Goal: Task Accomplishment & Management: Manage account settings

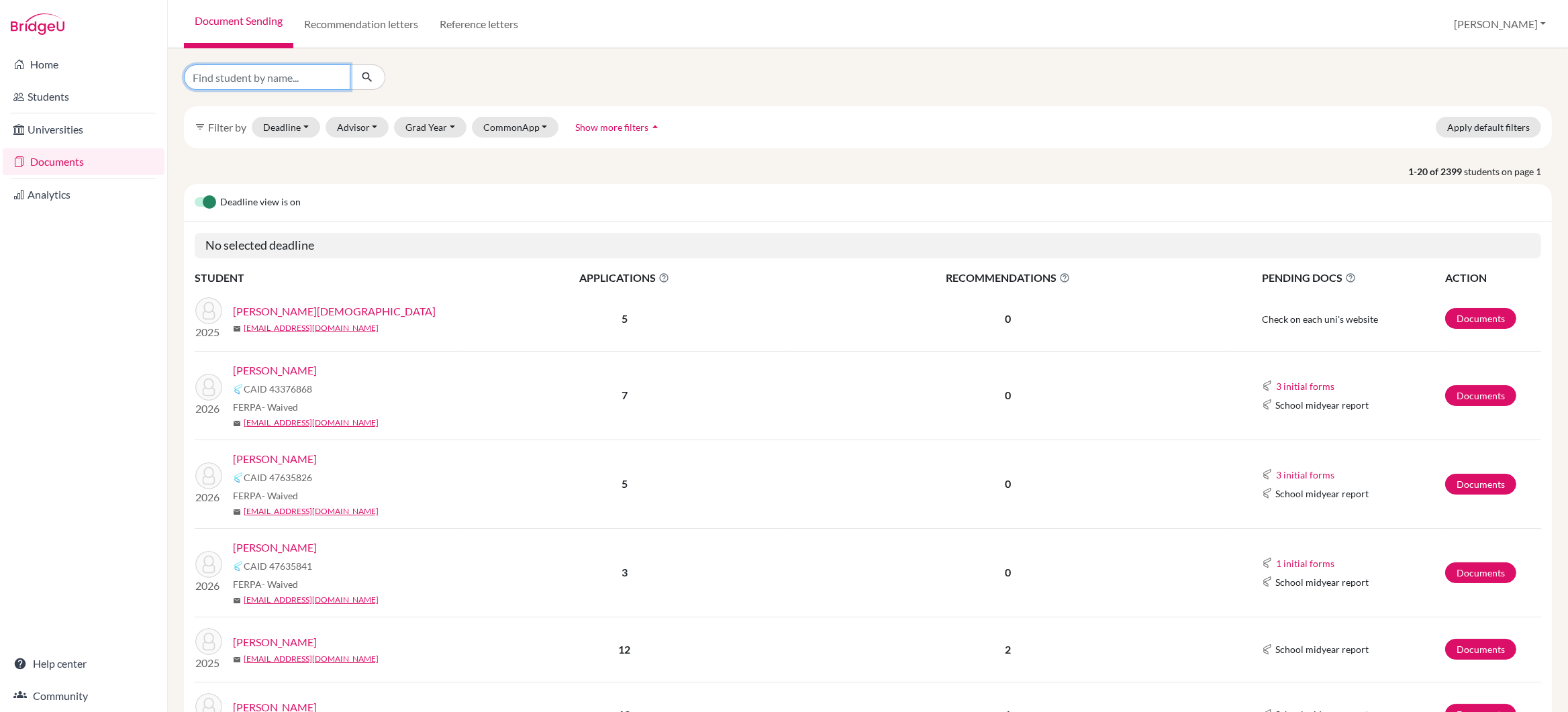
click at [281, 77] on input "Find student by name..." at bounding box center [267, 77] width 166 height 26
type input "siqi"
click at [373, 80] on icon "submit" at bounding box center [367, 77] width 13 height 13
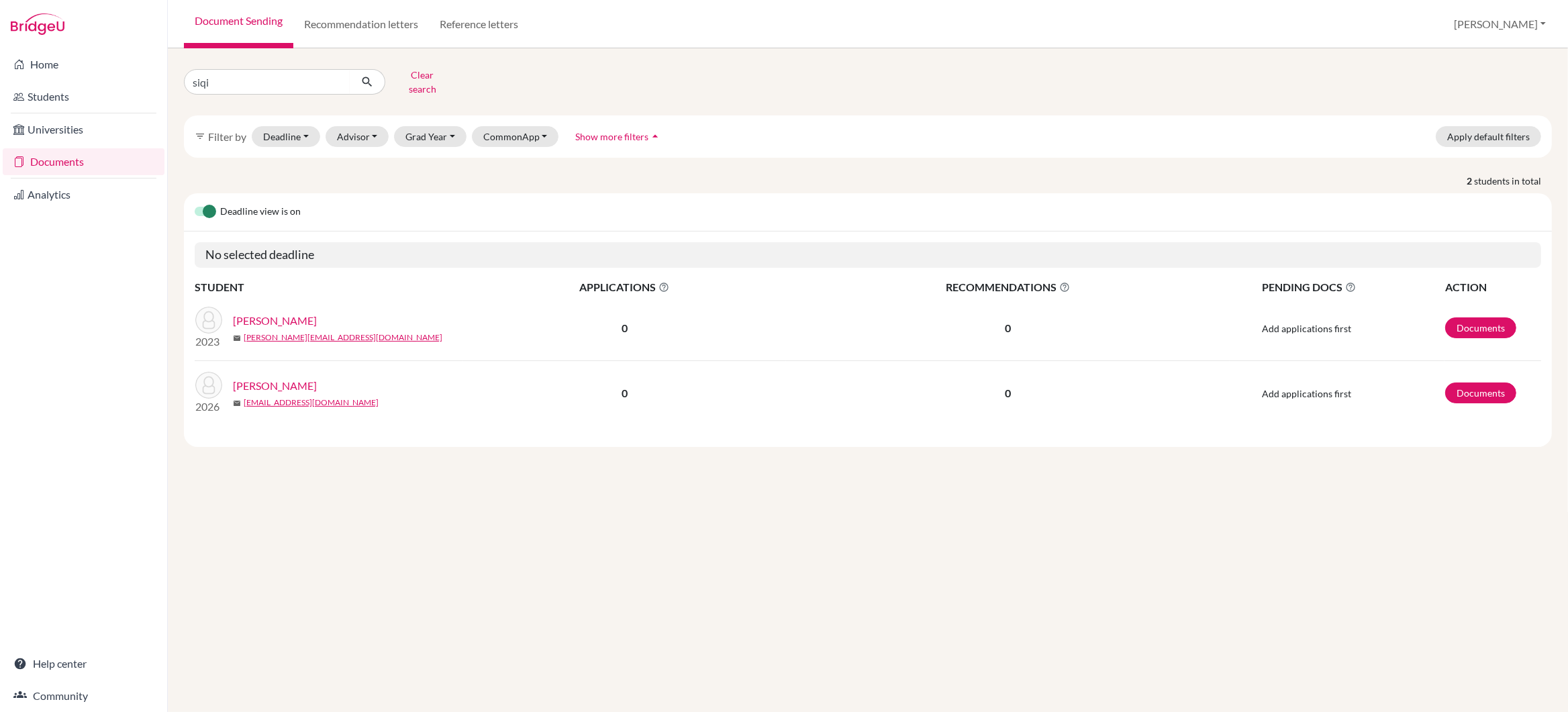
click at [264, 378] on link "WU, Siqi" at bounding box center [275, 386] width 84 height 16
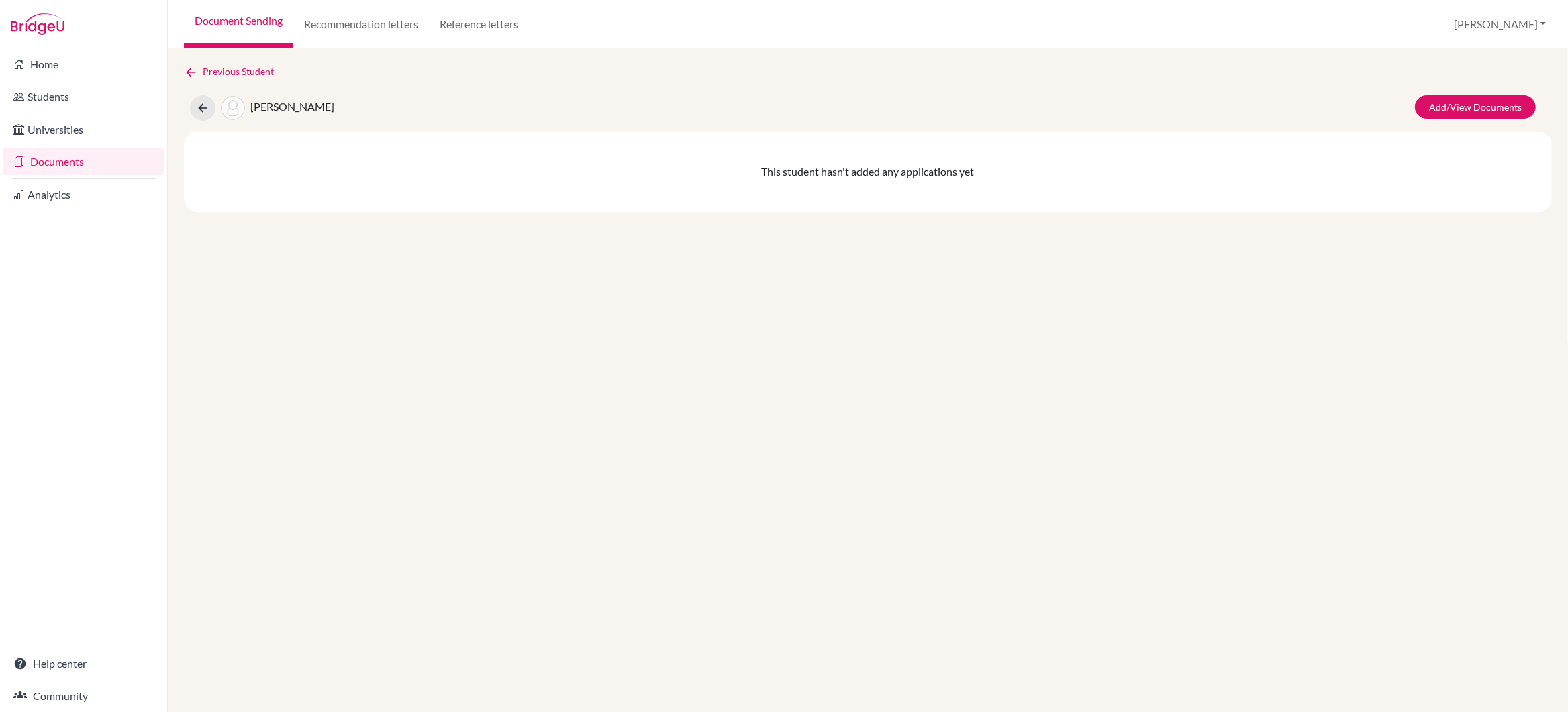
click at [55, 164] on link "Documents" at bounding box center [83, 162] width 162 height 27
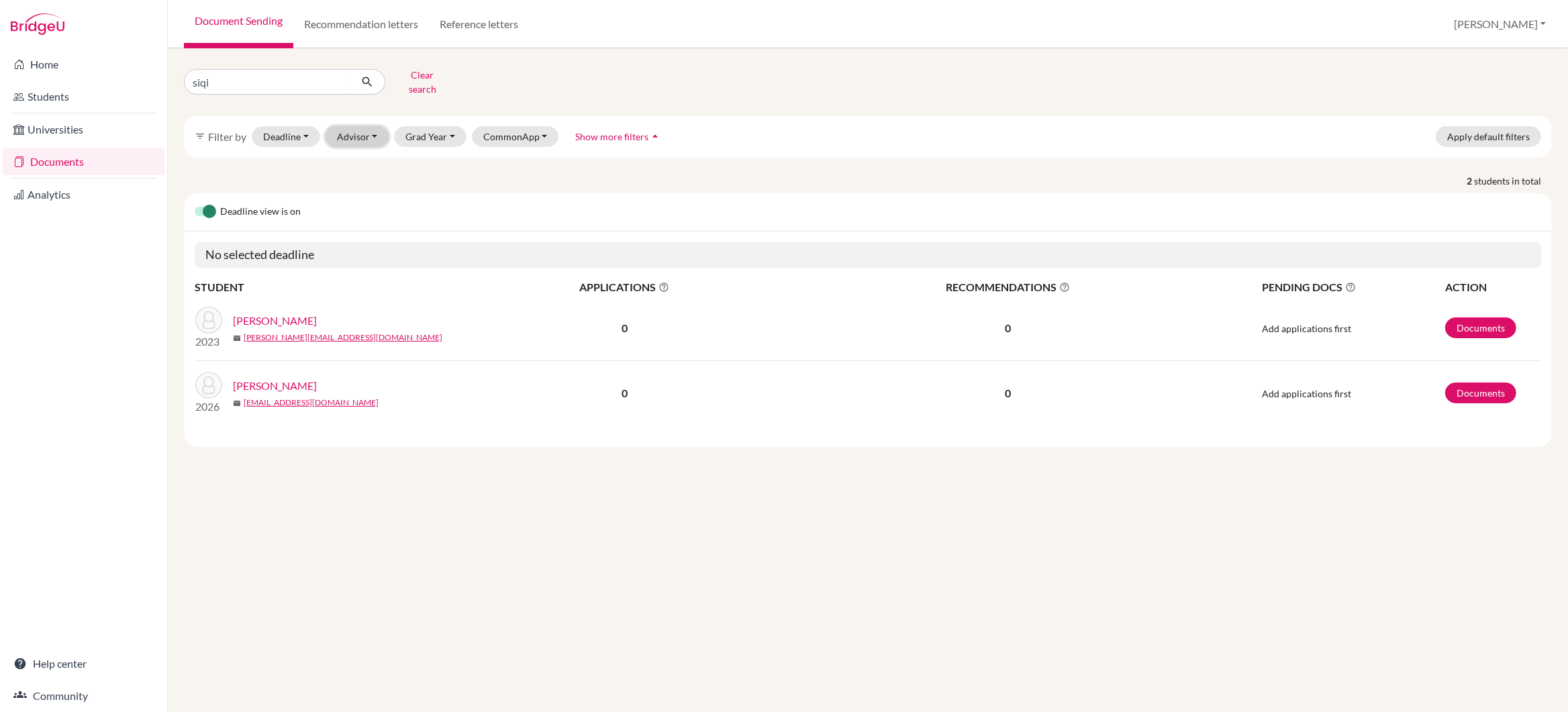
click at [362, 126] on button "Advisor" at bounding box center [357, 136] width 63 height 21
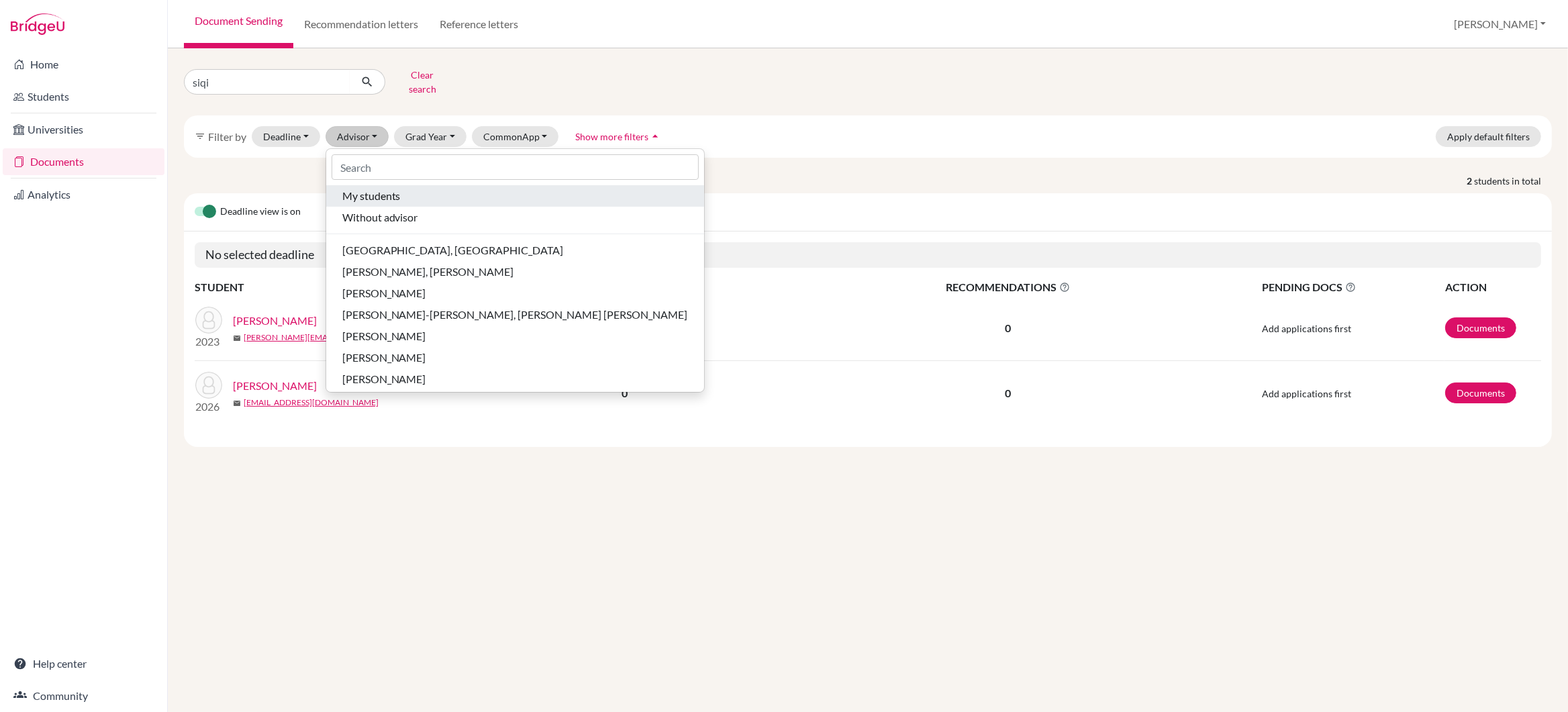
click at [374, 191] on span "My students" at bounding box center [371, 196] width 58 height 16
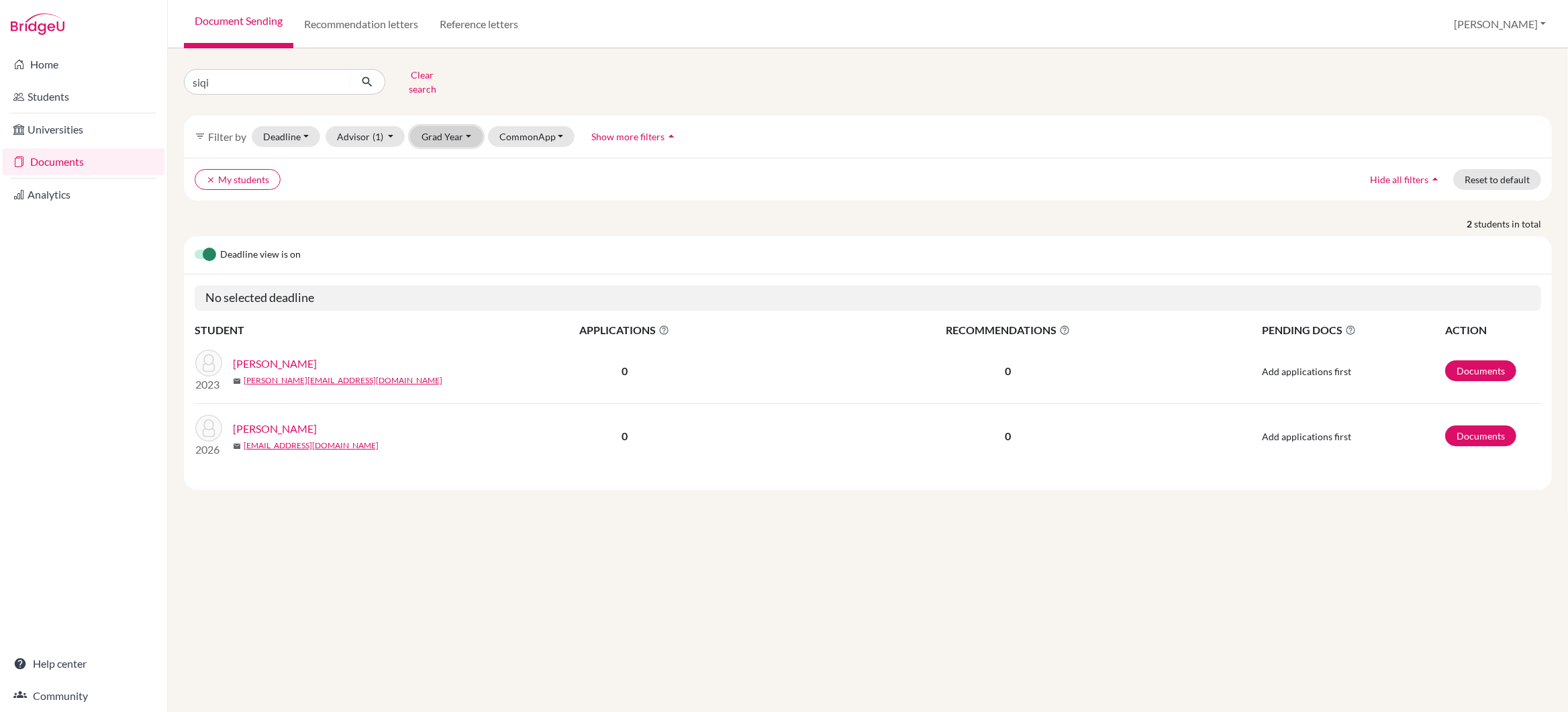
click at [444, 129] on button "Grad Year" at bounding box center [446, 136] width 72 height 21
click at [457, 221] on div "2026" at bounding box center [450, 229] width 47 height 16
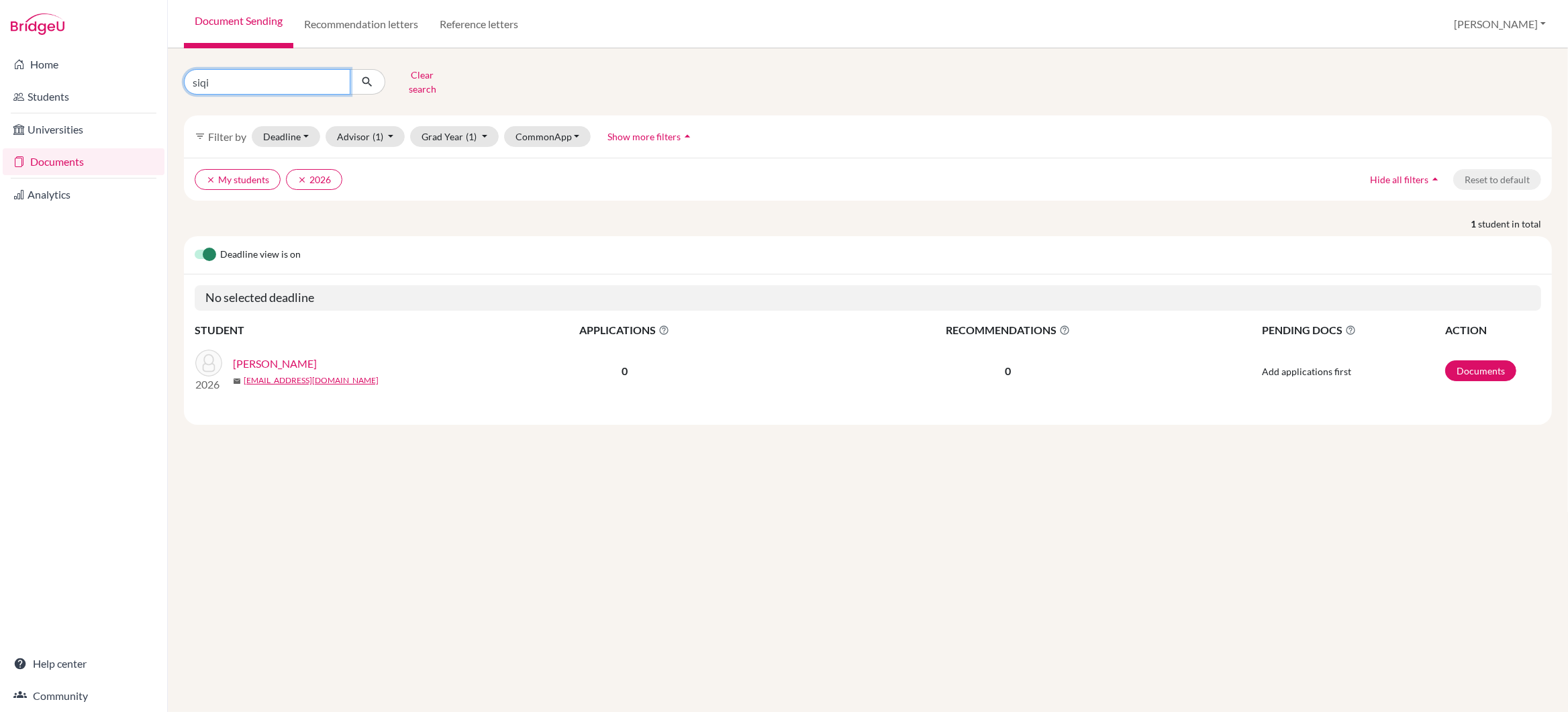
click at [256, 77] on input "siqi" at bounding box center [267, 82] width 166 height 26
type input "s"
type input "ishaan"
click at [372, 80] on icon "submit" at bounding box center [367, 82] width 13 height 13
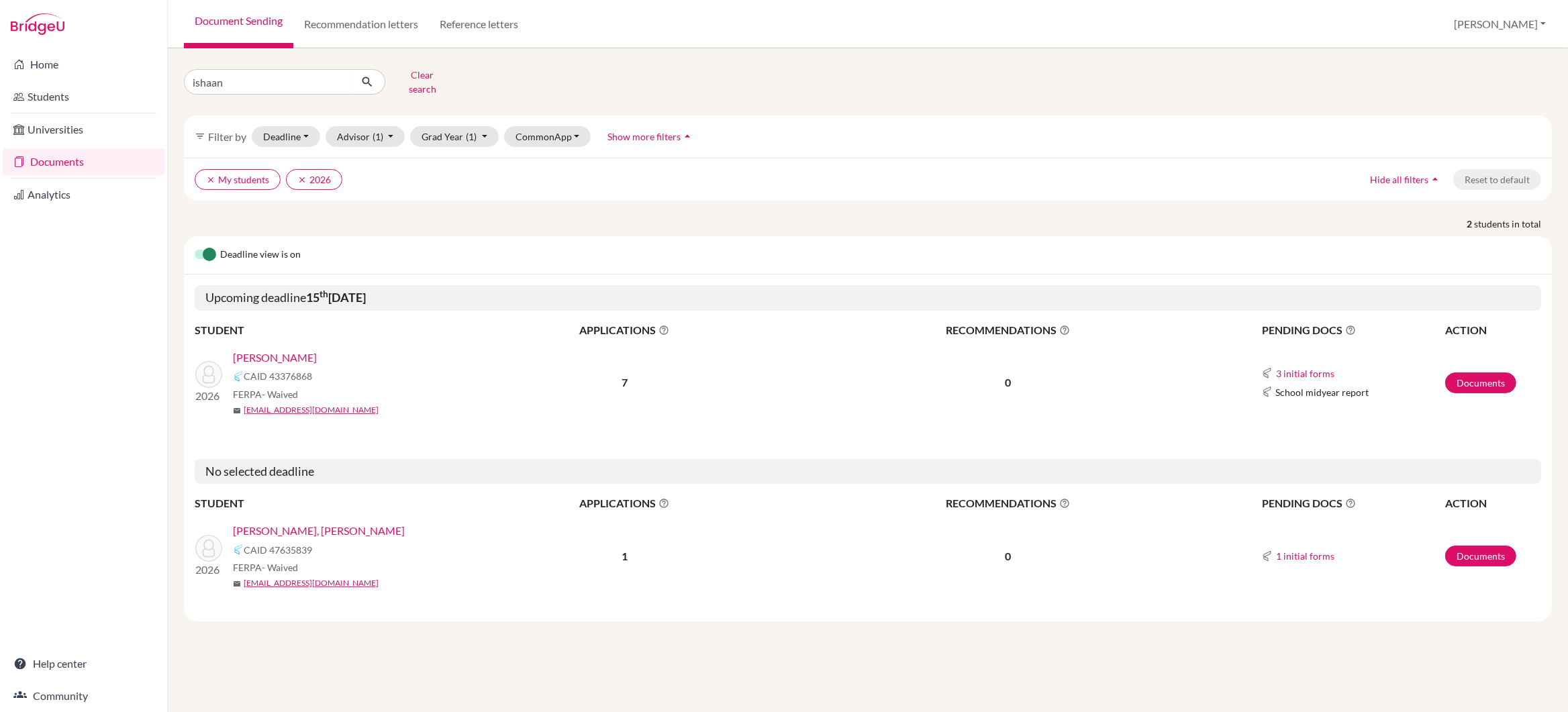
click at [275, 350] on link "[PERSON_NAME]" at bounding box center [275, 358] width 84 height 16
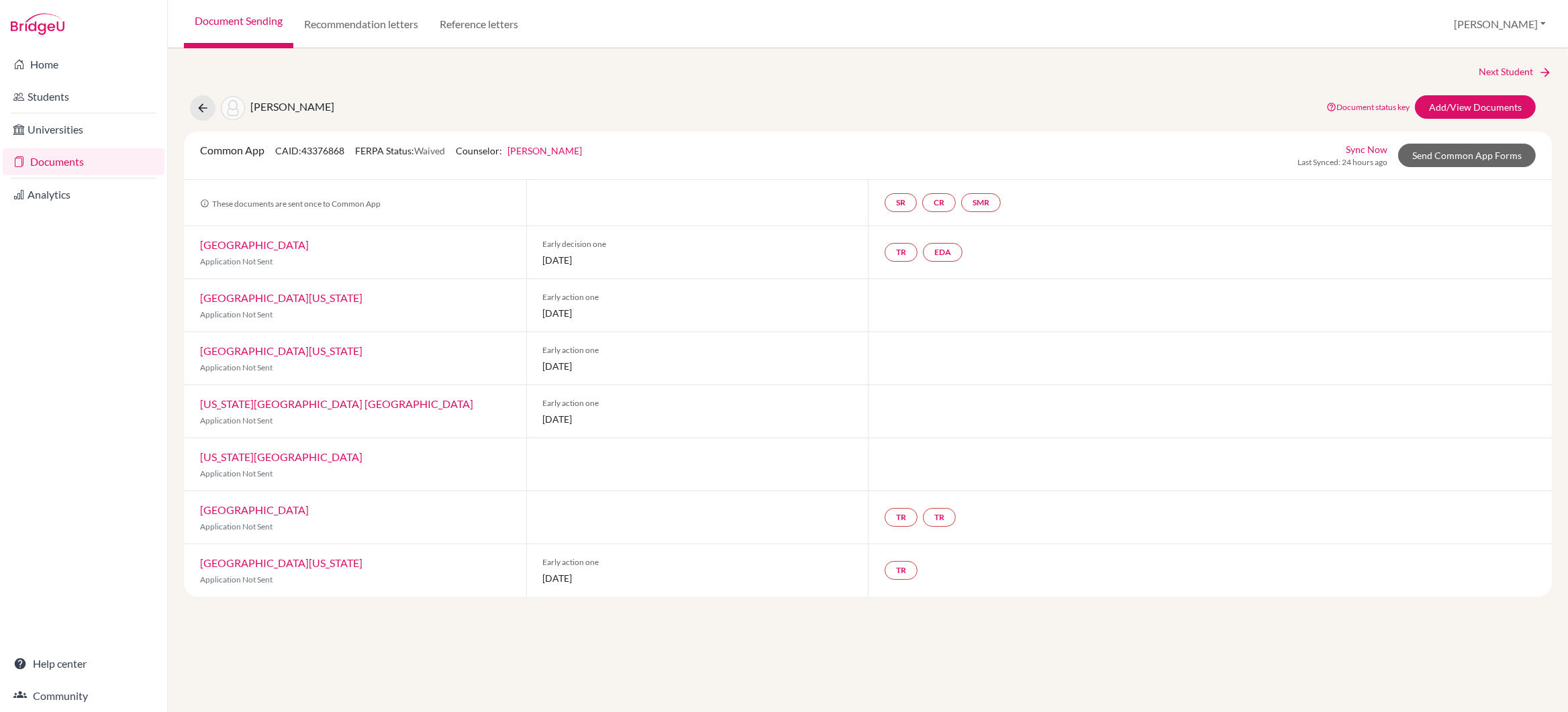
drag, startPoint x: 572, startPoint y: 313, endPoint x: 537, endPoint y: 314, distance: 35.0
click at [537, 314] on div "Early action one [DATE]" at bounding box center [698, 305] width 343 height 52
click at [501, 307] on div "[GEOGRAPHIC_DATA][US_STATE] Application Not Sent" at bounding box center [355, 305] width 343 height 52
